Goal: Task Accomplishment & Management: Manage account settings

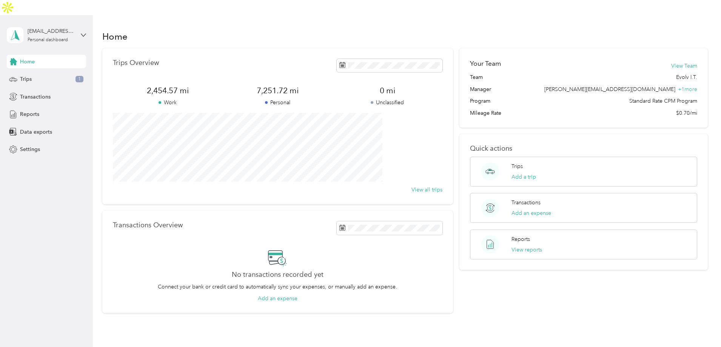
click at [23, 55] on div "Home" at bounding box center [46, 62] width 79 height 14
click at [49, 72] on div "Trips 1" at bounding box center [46, 79] width 79 height 14
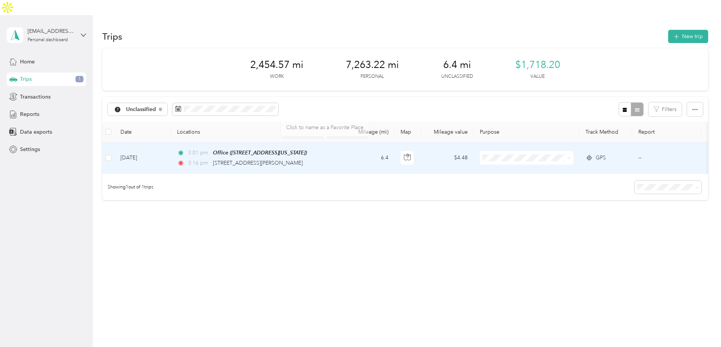
click at [171, 142] on td "[DATE]" at bounding box center [142, 157] width 57 height 31
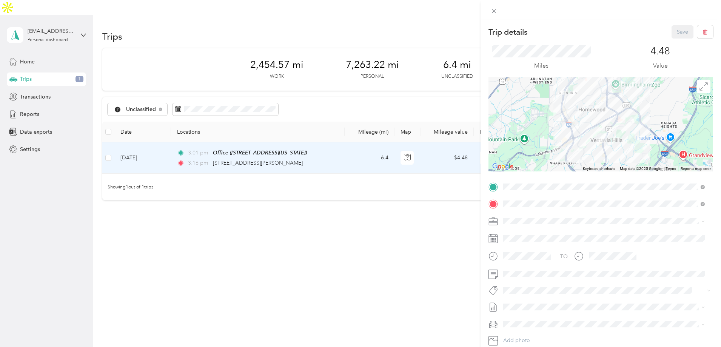
drag, startPoint x: 620, startPoint y: 137, endPoint x: 617, endPoint y: 124, distance: 13.3
click at [627, 107] on div at bounding box center [601, 124] width 225 height 94
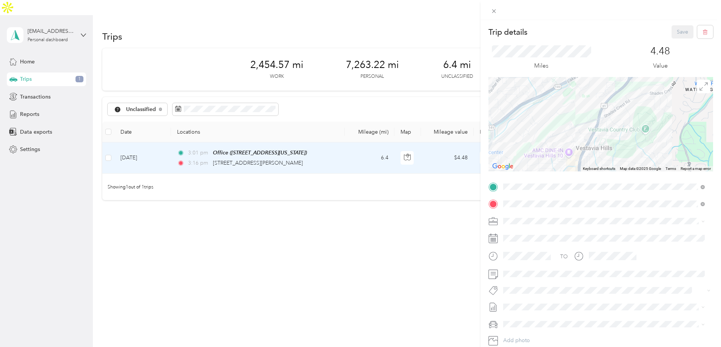
click at [516, 236] on div "Evolv I.T." at bounding box center [604, 234] width 196 height 8
click at [675, 34] on button "Save" at bounding box center [683, 31] width 22 height 13
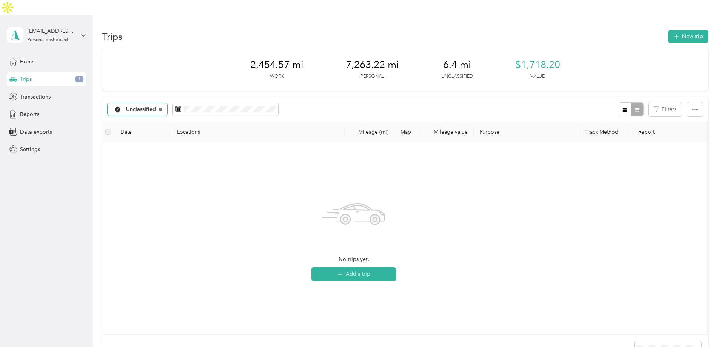
click at [162, 108] on icon at bounding box center [160, 109] width 3 height 3
